Goal: Task Accomplishment & Management: Manage account settings

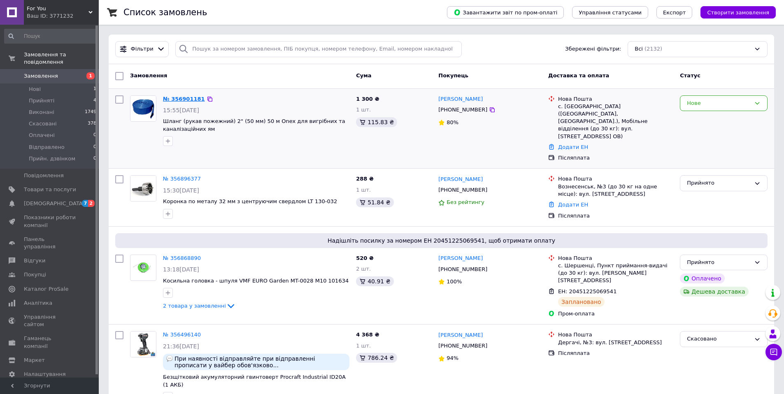
click at [183, 99] on link "№ 356901181" at bounding box center [184, 99] width 42 height 6
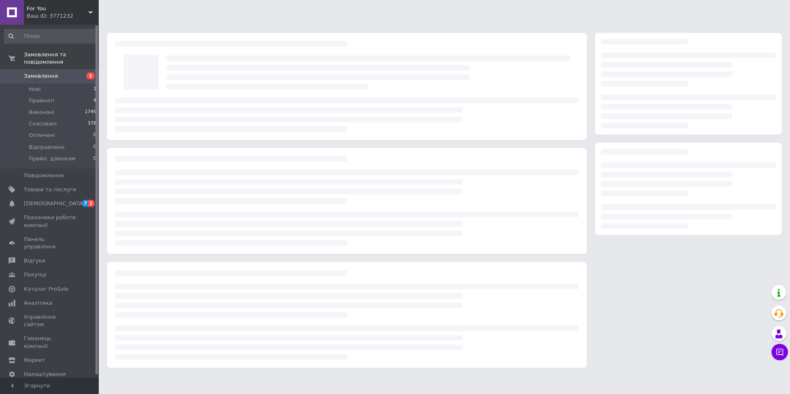
click at [145, 74] on div at bounding box center [140, 72] width 43 height 43
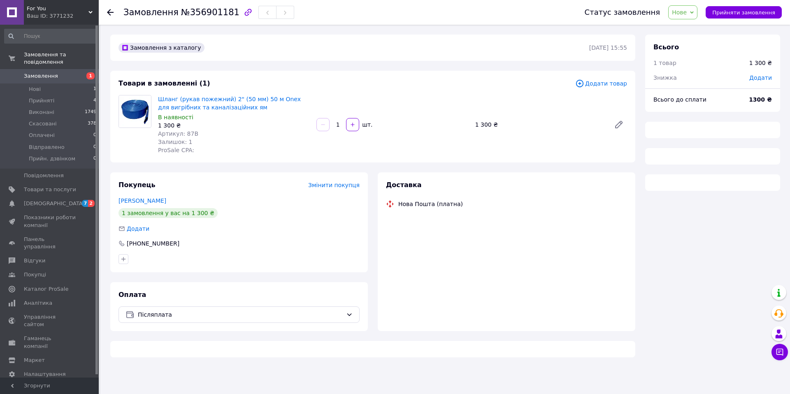
click at [146, 75] on div "Товари в замовленні (1) Додати товар Шланг (рукав пожежний) 2" (50 мм) 50 м One…" at bounding box center [372, 117] width 525 height 92
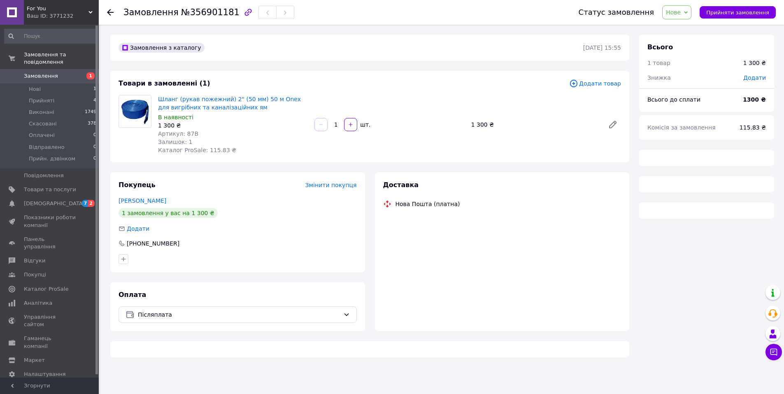
click at [152, 124] on div at bounding box center [134, 124] width 39 height 59
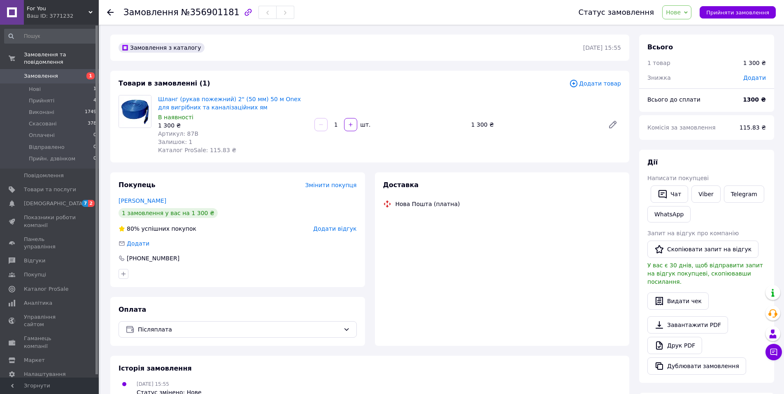
click at [138, 110] on img at bounding box center [135, 111] width 32 height 32
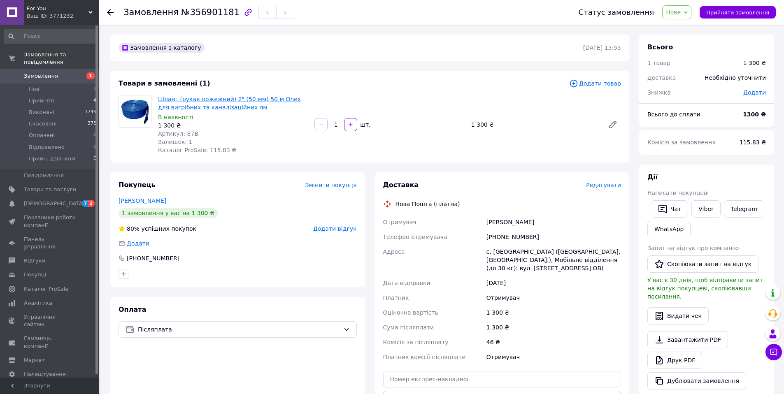
click at [179, 99] on link "Шланг (рукав пожежний) 2" (50 мм) 50 м Onex для вигрібних та каналізаційних ям" at bounding box center [229, 103] width 143 height 15
click at [50, 206] on span "[DEMOGRAPHIC_DATA]" at bounding box center [54, 203] width 61 height 7
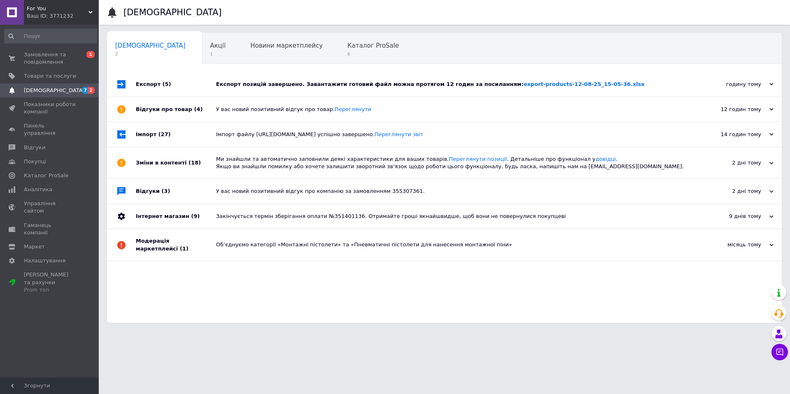
click at [652, 74] on div "Експорт позицій завершено. Завантажити готовий файл можна протягом 12 годин за …" at bounding box center [453, 84] width 475 height 25
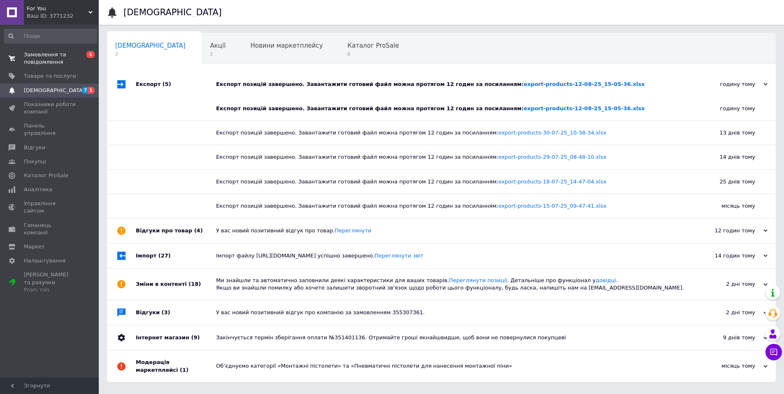
click at [54, 55] on span "Замовлення та повідомлення" at bounding box center [50, 58] width 52 height 15
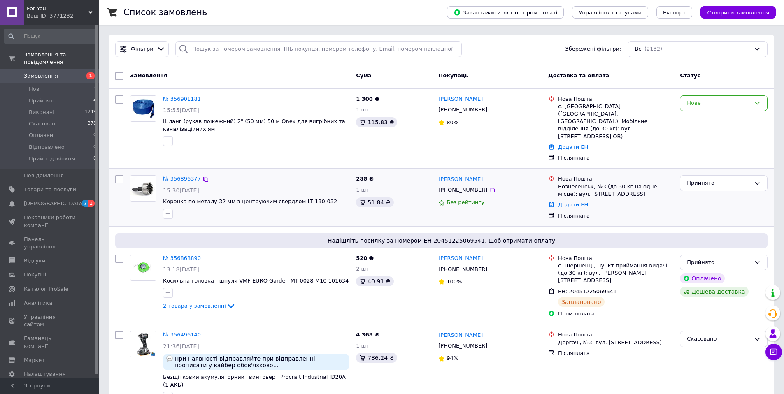
click at [183, 176] on link "№ 356896377" at bounding box center [182, 179] width 38 height 6
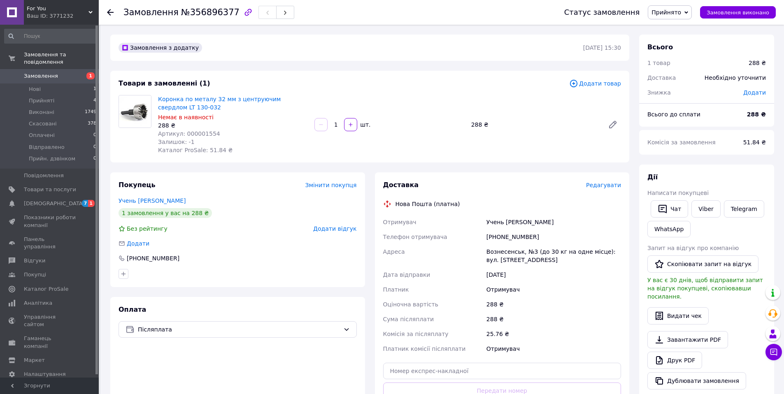
click at [406, 204] on div "Нова Пошта (платна)" at bounding box center [427, 204] width 69 height 8
click at [420, 204] on div "Нова Пошта (платна)" at bounding box center [427, 204] width 69 height 8
click at [506, 254] on div "Вознесенськ, №3 (до 30 кг на одне місце): вул. [STREET_ADDRESS]" at bounding box center [554, 255] width 138 height 23
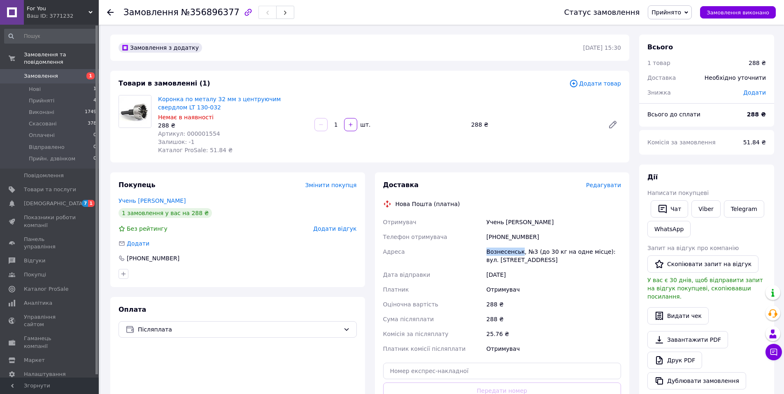
click at [506, 254] on div "Вознесенськ, №3 (до 30 кг на одне місце): вул. [STREET_ADDRESS]" at bounding box center [554, 255] width 138 height 23
click at [534, 253] on div "Вознесенськ, №3 (до 30 кг на одне місце): вул. [STREET_ADDRESS]" at bounding box center [554, 255] width 138 height 23
click at [631, 154] on div "Замовлення з додатку [DATE] 15:30 Товари в замовленні (1) Додати товар Коронка …" at bounding box center [369, 316] width 529 height 562
click at [609, 180] on div "Доставка Редагувати Нова Пошта (платна) Отримувач Учень [PERSON_NAME] отримувач…" at bounding box center [502, 308] width 255 height 272
click at [608, 183] on span "Редагувати" at bounding box center [603, 185] width 35 height 7
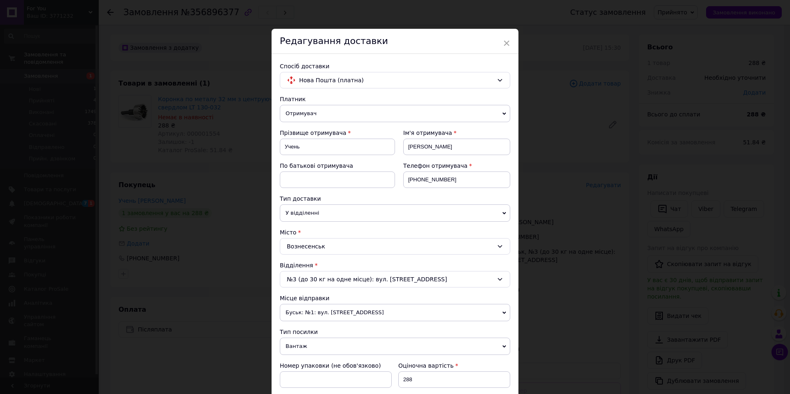
drag, startPoint x: 787, startPoint y: 81, endPoint x: 789, endPoint y: 222, distance: 140.7
click at [789, 224] on div "× Редагування доставки Спосіб доставки Нова Пошта (платна) Платник Отримувач Ві…" at bounding box center [395, 197] width 790 height 394
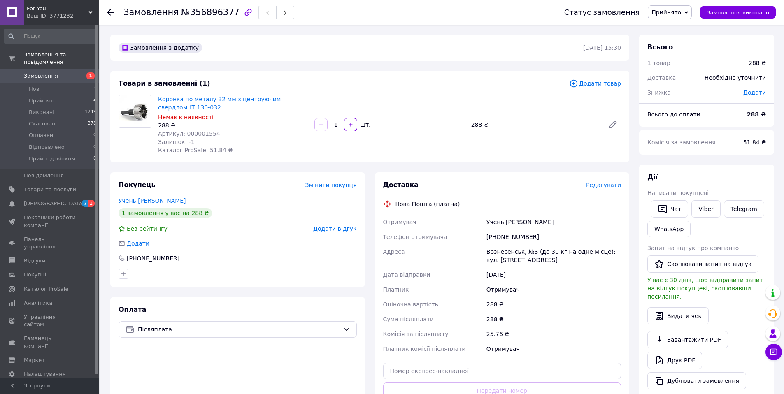
click at [594, 182] on span "Редагувати" at bounding box center [603, 185] width 35 height 7
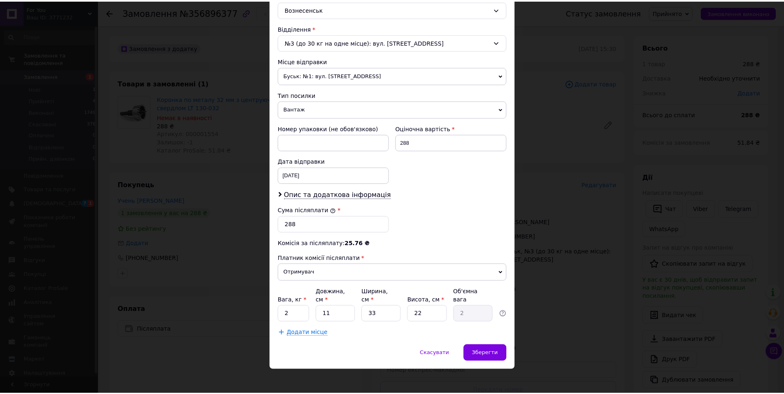
scroll to position [239, 0]
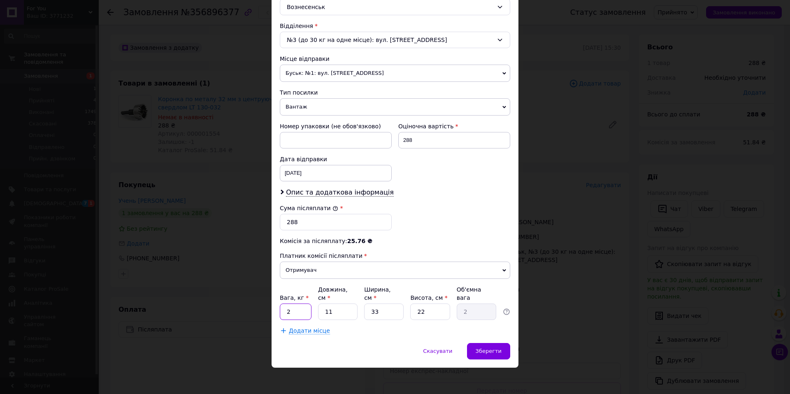
click at [296, 315] on input "2" at bounding box center [296, 312] width 32 height 16
type input "2"
type input "0.4"
click at [339, 313] on input "11" at bounding box center [337, 312] width 39 height 16
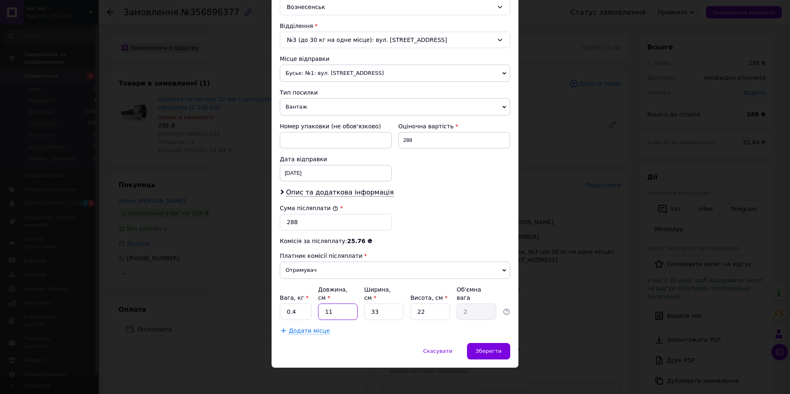
click at [339, 313] on input "11" at bounding box center [337, 312] width 39 height 16
type input "1"
type input "0.18"
type input "10"
type input "1.82"
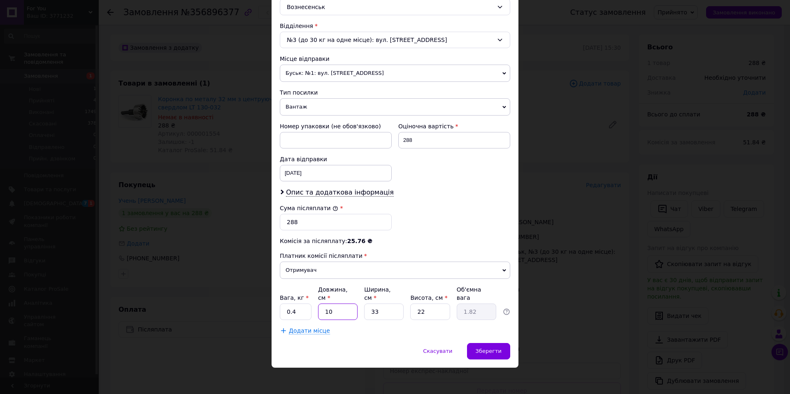
type input "10"
click at [387, 316] on input "33" at bounding box center [383, 312] width 39 height 16
type input "5"
type input "0.28"
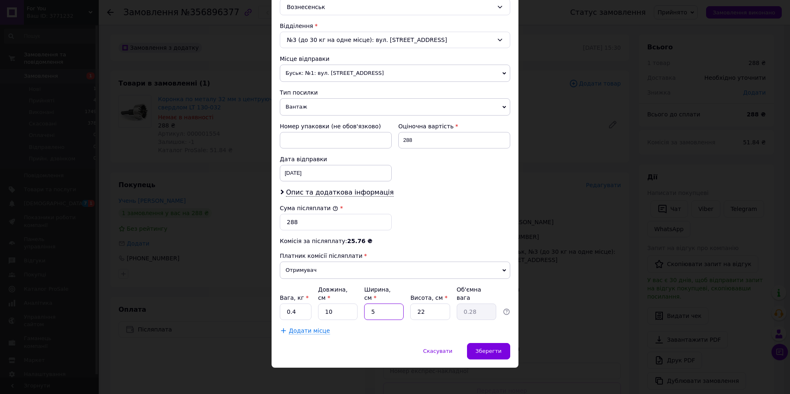
type input "5"
click at [432, 311] on input "22" at bounding box center [429, 312] width 39 height 16
type input "8"
type input "0.1"
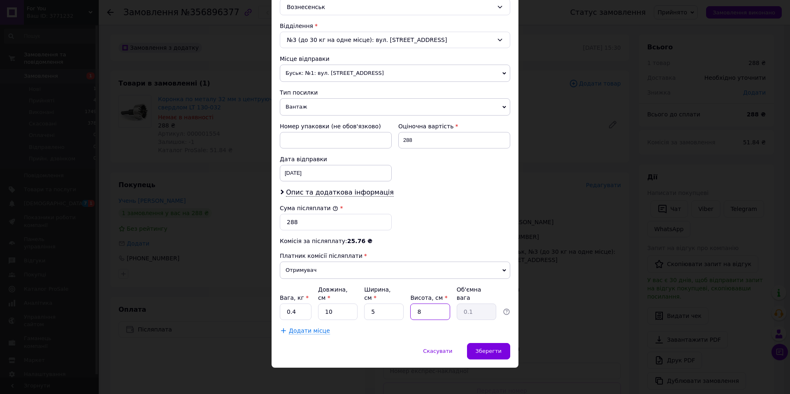
type input "8"
click at [432, 324] on div "Платник Отримувач Відправник Прізвище отримувача Учень Ім'я отримувача [PERSON_…" at bounding box center [395, 95] width 230 height 479
click at [494, 351] on span "Зберегти" at bounding box center [489, 351] width 26 height 6
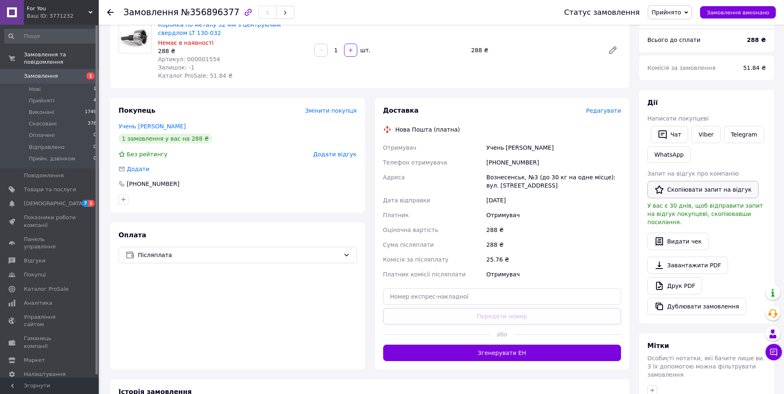
scroll to position [81, 0]
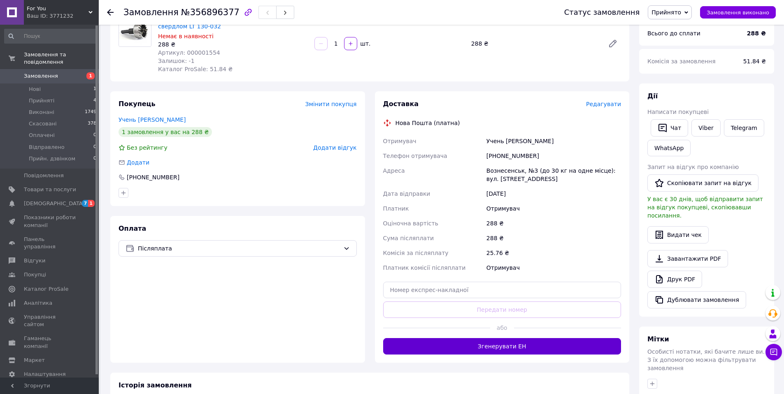
click at [549, 345] on button "Згенерувати ЕН" at bounding box center [502, 346] width 238 height 16
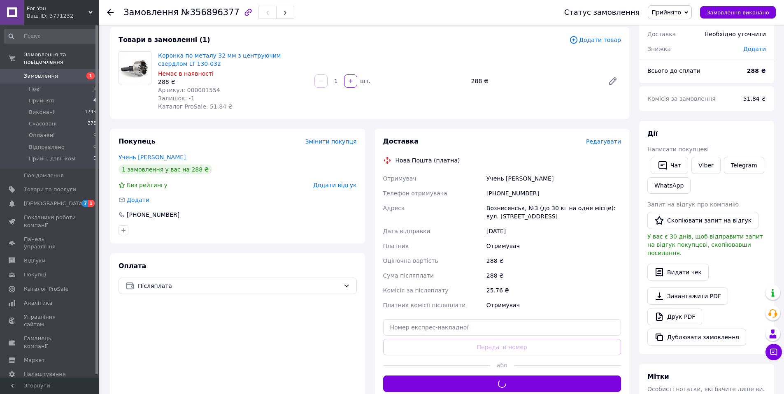
drag, startPoint x: 789, startPoint y: 146, endPoint x: 761, endPoint y: 143, distance: 28.2
click at [784, 144] on html "For You Ваш ID: 3771232 Сайт For You Кабінет покупця Перевірити стан системи Ст…" at bounding box center [392, 259] width 784 height 607
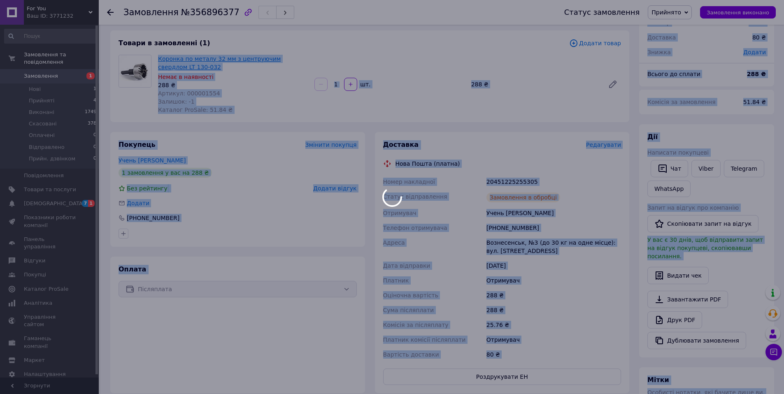
drag, startPoint x: 156, startPoint y: 57, endPoint x: 164, endPoint y: 61, distance: 8.3
click at [163, 60] on body "For You Ваш ID: 3771232 Сайт For You Кабінет покупця Перевірити стан системи Ст…" at bounding box center [392, 263] width 784 height 607
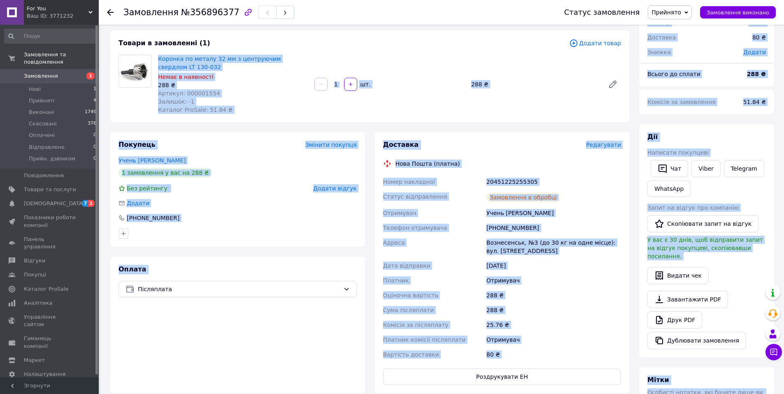
click at [204, 68] on span "Коронка по металу 32 мм з центруючим свердлом LT 130-032" at bounding box center [233, 63] width 150 height 16
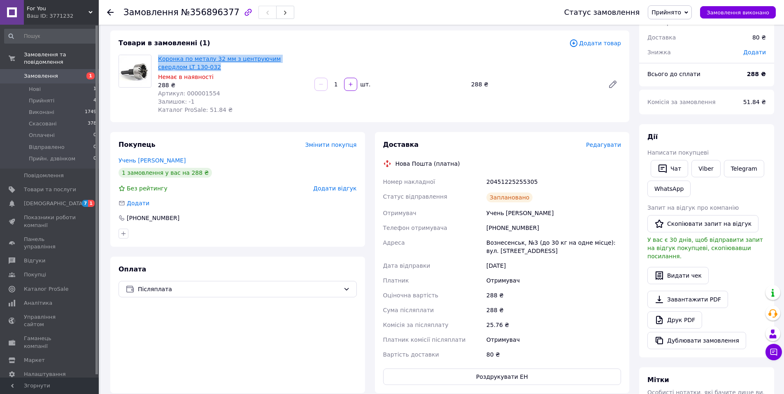
drag, startPoint x: 183, startPoint y: 69, endPoint x: 158, endPoint y: 59, distance: 26.4
click at [158, 59] on span "Коронка по металу 32 мм з центруючим свердлом LT 130-032" at bounding box center [233, 63] width 150 height 16
copy link "Коронка по металу 32 мм з центруючим свердлом LT 130-032"
click at [201, 91] on span "Артикул: 000001554" at bounding box center [189, 93] width 62 height 7
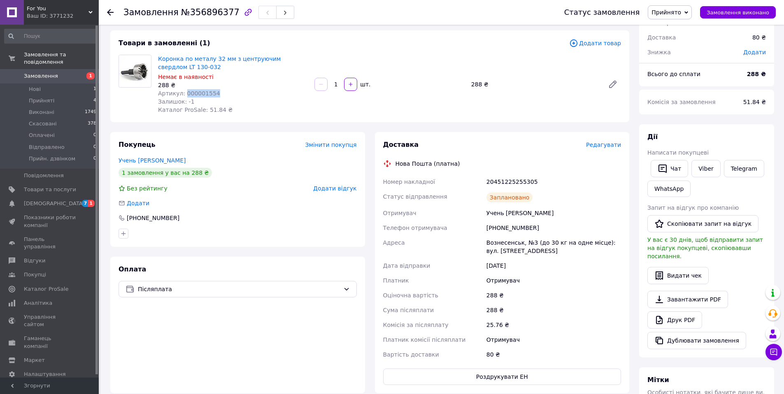
copy span "000001554"
click at [517, 183] on div "20451225255305" at bounding box center [554, 181] width 138 height 15
copy div "20451225255305"
click at [44, 74] on span "Замовлення" at bounding box center [41, 75] width 34 height 7
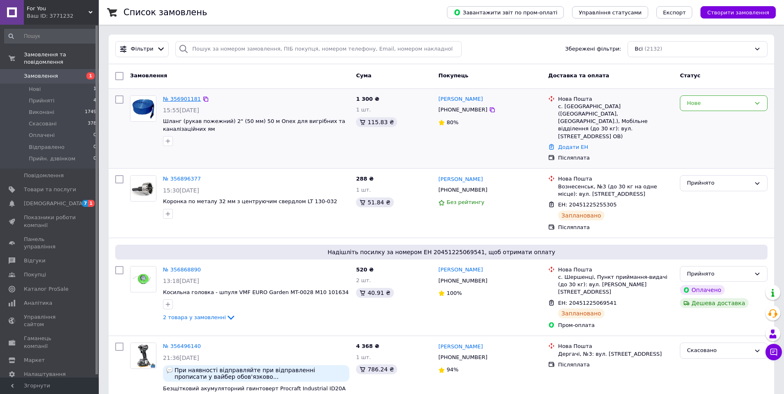
click at [176, 98] on link "№ 356901181" at bounding box center [182, 99] width 38 height 6
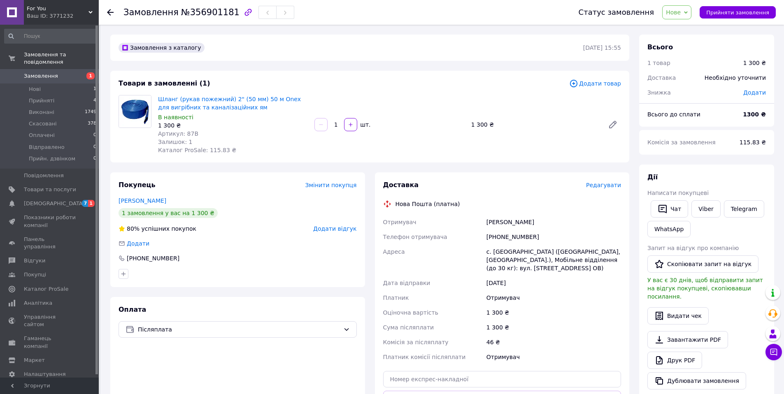
click at [367, 188] on div "Покупець Змінити покупця [PERSON_NAME] 1 замовлення у вас на 1 300 ₴ 80% успішн…" at bounding box center [237, 312] width 265 height 280
click at [372, 194] on div "Доставка Редагувати Нова Пошта (платна) Отримувач [PERSON_NAME] Телефон отримув…" at bounding box center [502, 312] width 265 height 280
click at [371, 194] on div "Доставка Редагувати Нова Пошта (платна) Отримувач [PERSON_NAME] Телефон отримув…" at bounding box center [502, 312] width 265 height 280
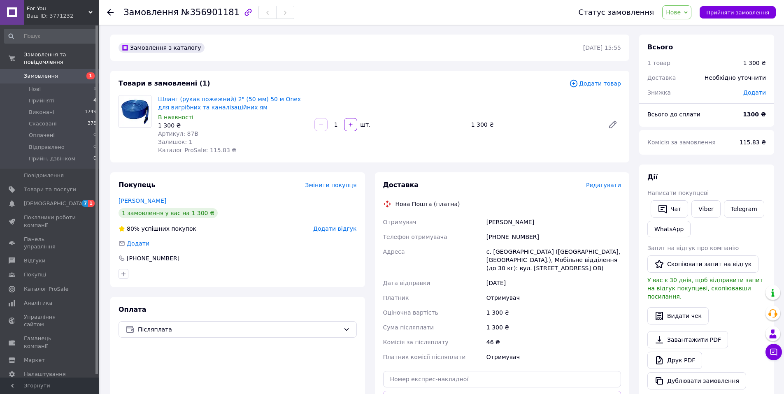
click at [369, 191] on div "Покупець Змінити покупця [PERSON_NAME] 1 замовлення у вас на 1 300 ₴ 80% успішн…" at bounding box center [237, 312] width 265 height 280
click at [366, 178] on div "Покупець Змінити покупця [PERSON_NAME] 1 замовлення у вас на 1 300 ₴ 80% успішн…" at bounding box center [237, 312] width 265 height 280
click at [492, 223] on div "[PERSON_NAME]" at bounding box center [554, 222] width 138 height 15
click at [491, 223] on div "[PERSON_NAME]" at bounding box center [554, 222] width 138 height 15
click at [532, 224] on div "[PERSON_NAME]" at bounding box center [554, 222] width 138 height 15
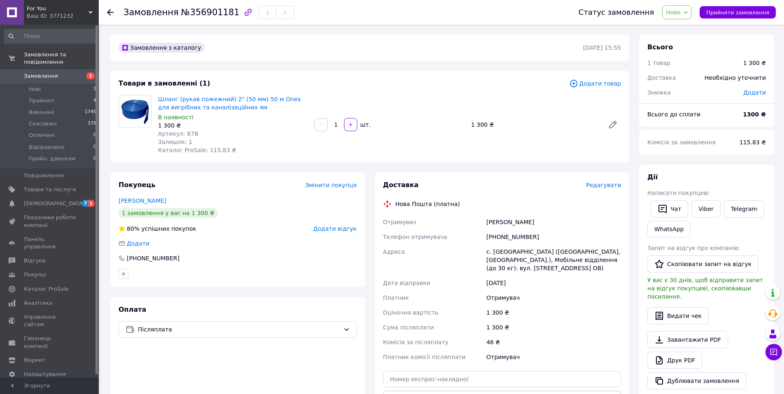
click at [532, 224] on div "[PERSON_NAME]" at bounding box center [554, 222] width 138 height 15
click at [502, 254] on div "с. [GEOGRAPHIC_DATA] ([GEOGRAPHIC_DATA], [GEOGRAPHIC_DATA].), Мобільне відділен…" at bounding box center [554, 259] width 138 height 31
click at [404, 205] on div "Нова Пошта (платна)" at bounding box center [427, 204] width 69 height 8
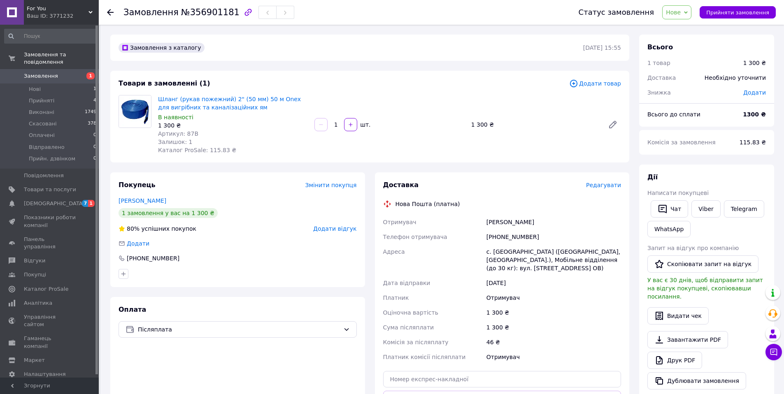
click at [509, 251] on div "с. [GEOGRAPHIC_DATA] ([GEOGRAPHIC_DATA], [GEOGRAPHIC_DATA].), Мобільне відділен…" at bounding box center [554, 259] width 138 height 31
click at [508, 251] on div "с. [GEOGRAPHIC_DATA] ([GEOGRAPHIC_DATA], [GEOGRAPHIC_DATA].), Мобільне відділен…" at bounding box center [554, 259] width 138 height 31
click at [631, 169] on div "Замовлення з каталогу [DATE] 15:55 Товари в замовленні (1) Додати товар Шланг (…" at bounding box center [369, 316] width 529 height 562
click at [678, 13] on span "Нове" at bounding box center [673, 12] width 15 height 7
click at [680, 27] on li "Прийнято" at bounding box center [689, 29] width 55 height 12
